Goal: Find specific page/section: Find specific page/section

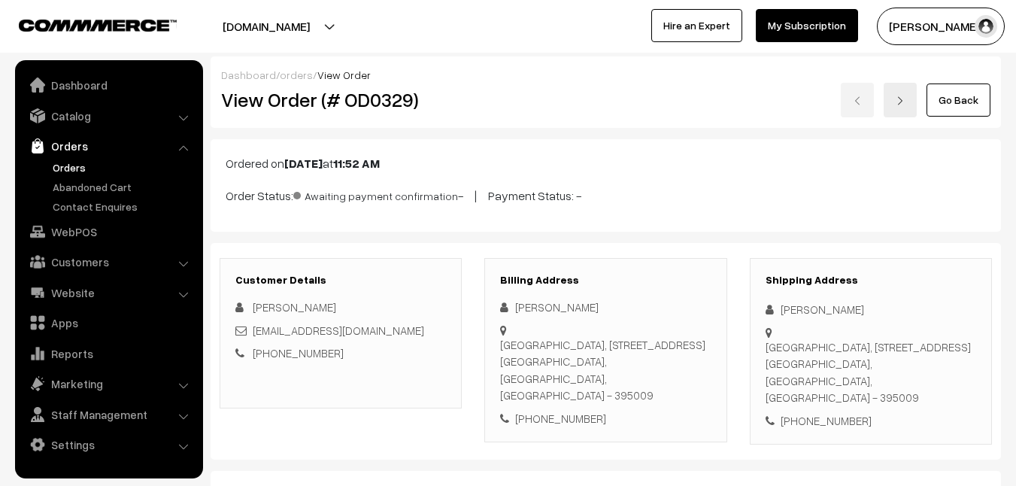
click at [60, 169] on link "Orders" at bounding box center [123, 167] width 149 height 16
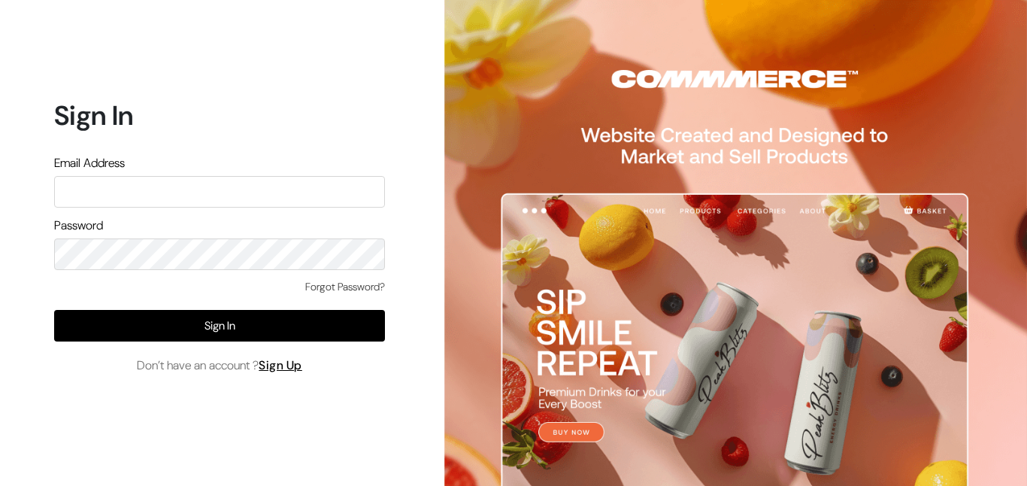
type input "aparna@yellowtommy.com"
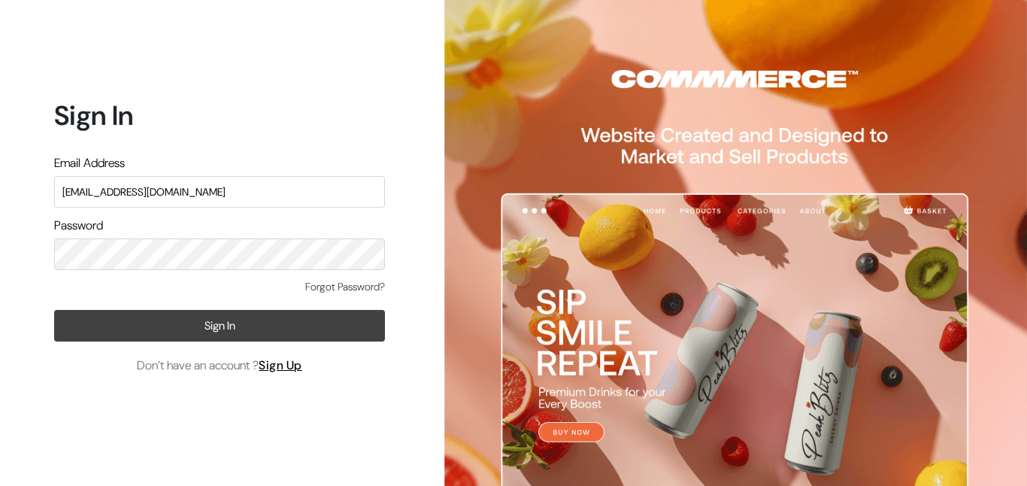
click at [83, 316] on button "Sign In" at bounding box center [219, 326] width 331 height 32
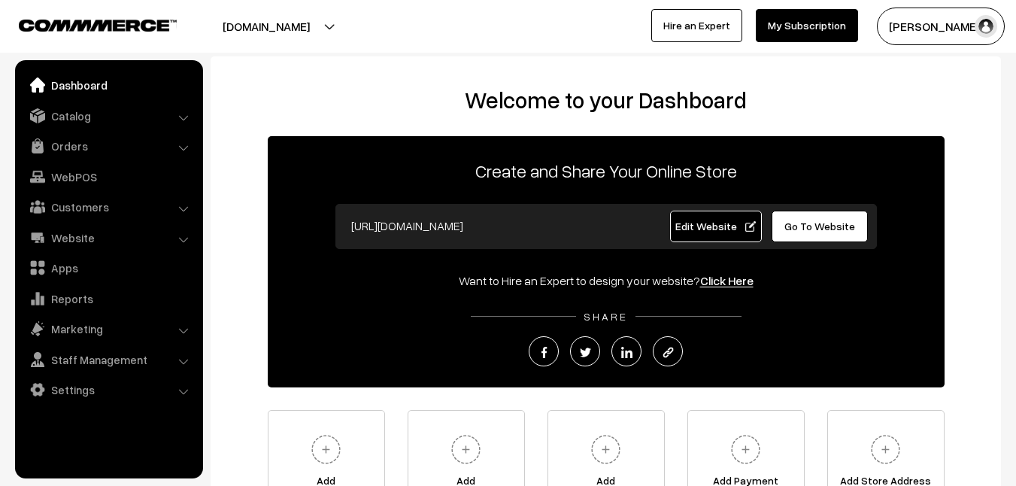
drag, startPoint x: 59, startPoint y: 148, endPoint x: 62, endPoint y: 169, distance: 21.2
click at [59, 149] on link "Orders" at bounding box center [108, 145] width 179 height 27
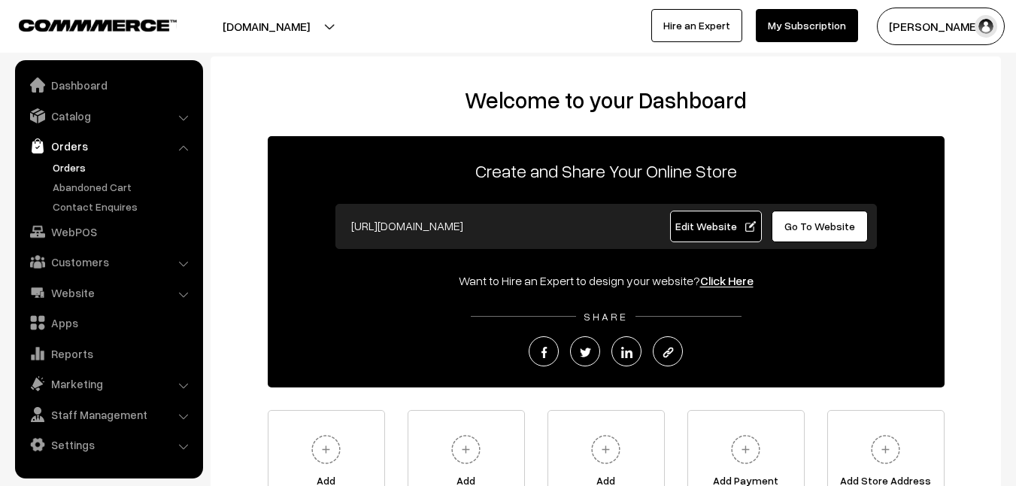
click at [66, 163] on link "Orders" at bounding box center [123, 167] width 149 height 16
